Goal: Task Accomplishment & Management: Manage account settings

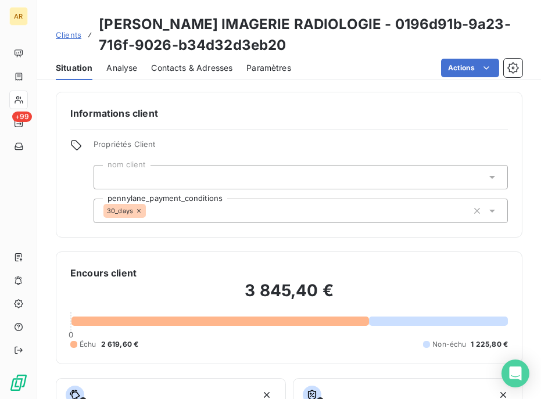
scroll to position [222, 0]
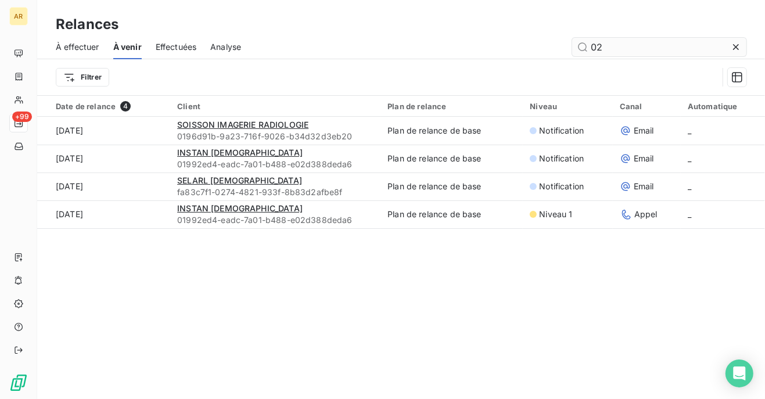
click at [639, 51] on input "02" at bounding box center [659, 47] width 174 height 19
click at [639, 49] on input "02" at bounding box center [659, 47] width 174 height 19
click at [647, 42] on input "02" at bounding box center [659, 47] width 174 height 19
click at [647, 41] on input "02" at bounding box center [659, 47] width 174 height 19
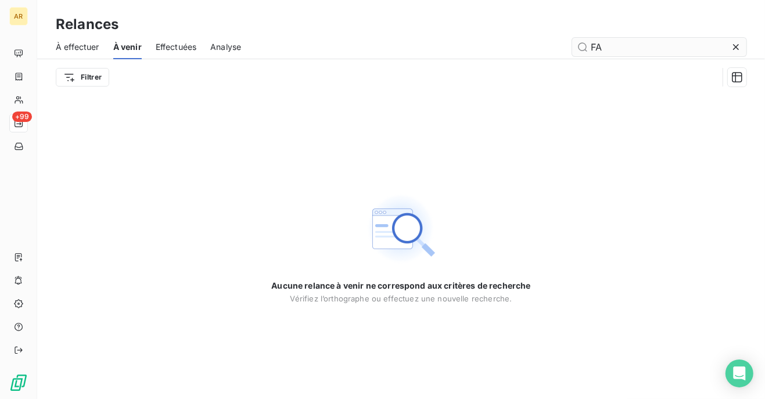
type input "F"
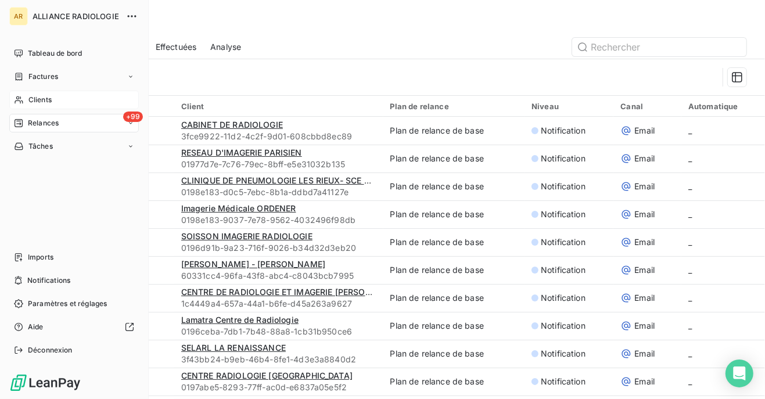
click at [34, 99] on span "Clients" at bounding box center [39, 100] width 23 height 10
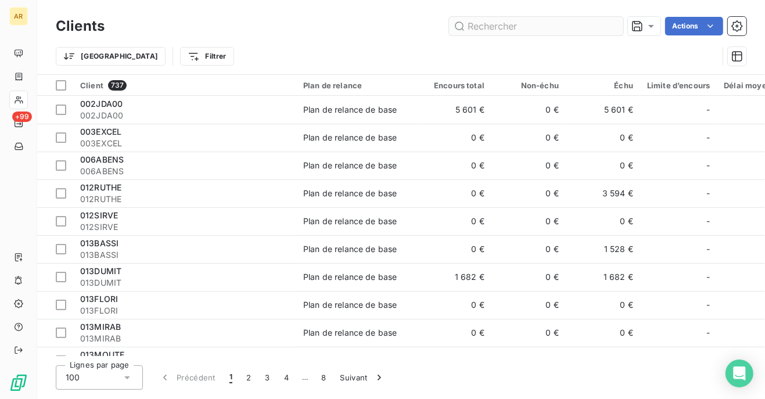
click at [475, 24] on input "text" at bounding box center [536, 26] width 174 height 19
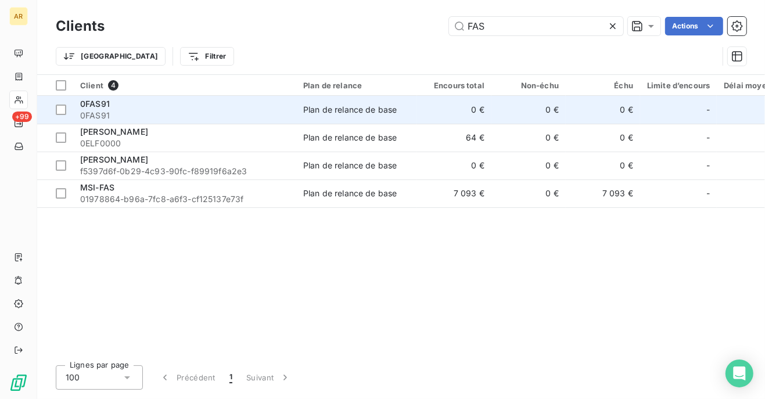
type input "FAS"
click at [108, 111] on span "0FAS91" at bounding box center [184, 116] width 209 height 12
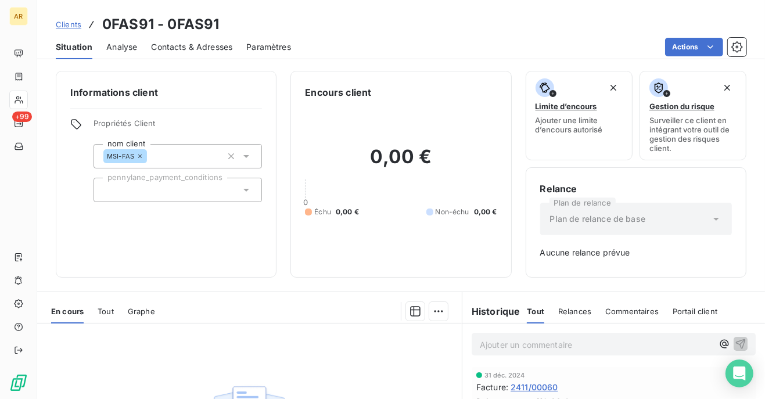
click at [106, 309] on span "Tout" at bounding box center [106, 311] width 16 height 9
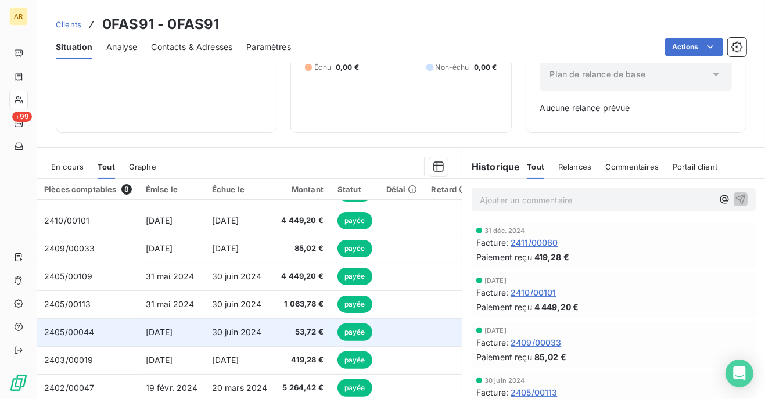
scroll to position [182, 0]
